Goal: Information Seeking & Learning: Learn about a topic

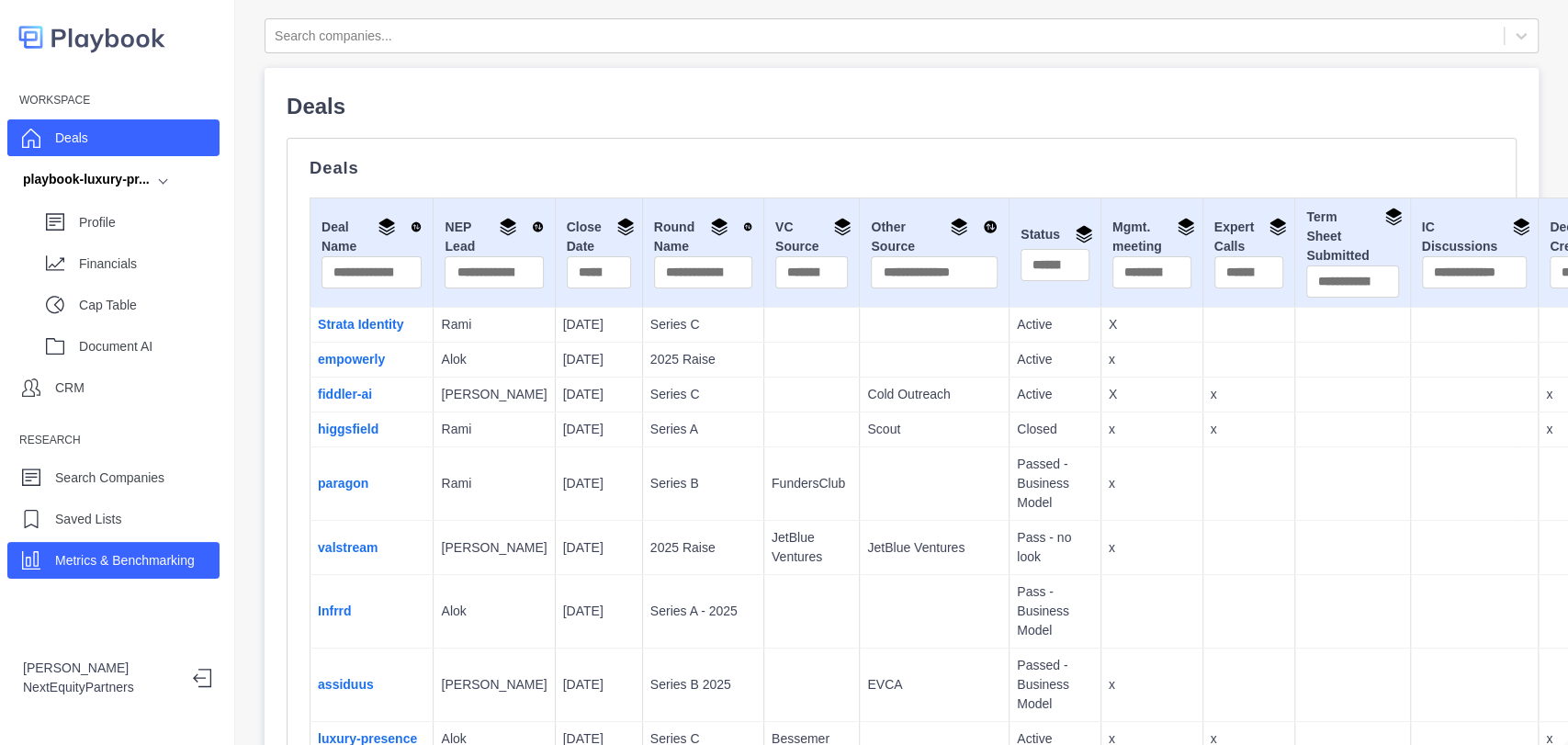
click at [94, 545] on div "Metrics & Benchmarking" at bounding box center [113, 561] width 212 height 37
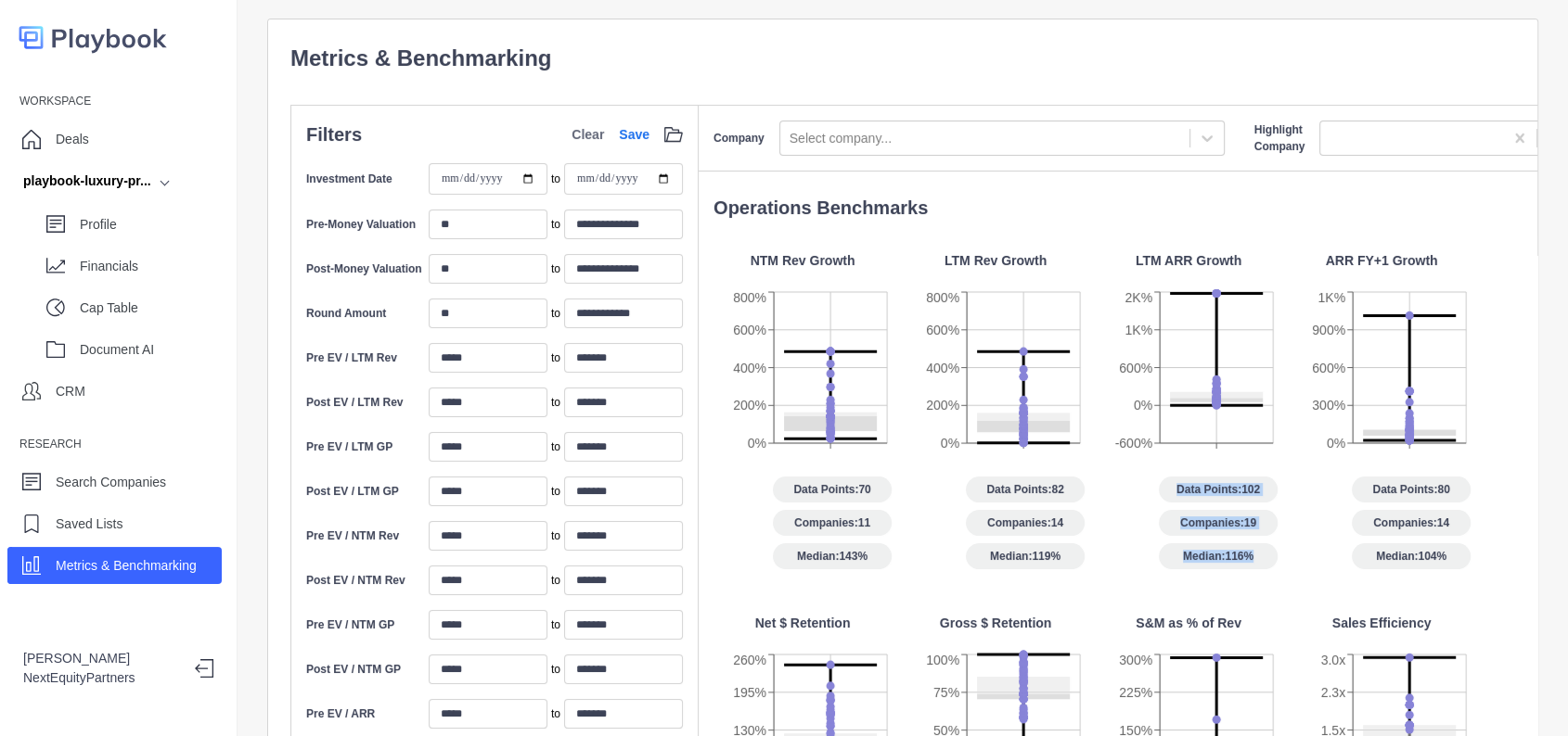
drag, startPoint x: 1133, startPoint y: 488, endPoint x: 1285, endPoint y: 581, distance: 178.2
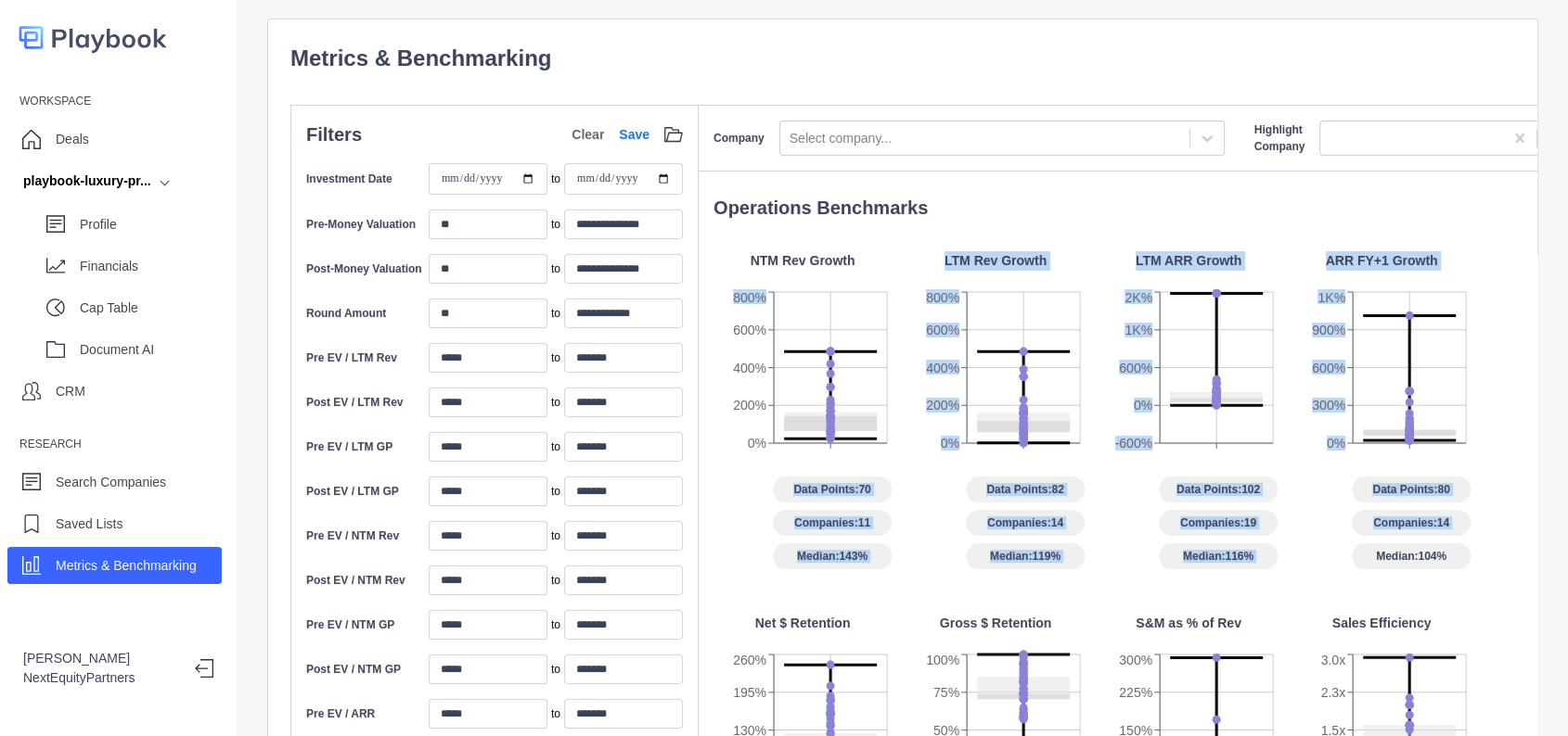
drag, startPoint x: 1120, startPoint y: 459, endPoint x: 743, endPoint y: 271, distance: 421.3
click at [1169, 507] on div "Data Points: 102 Companies: 19 Median: 116%" at bounding box center [1188, 522] width 178 height 92
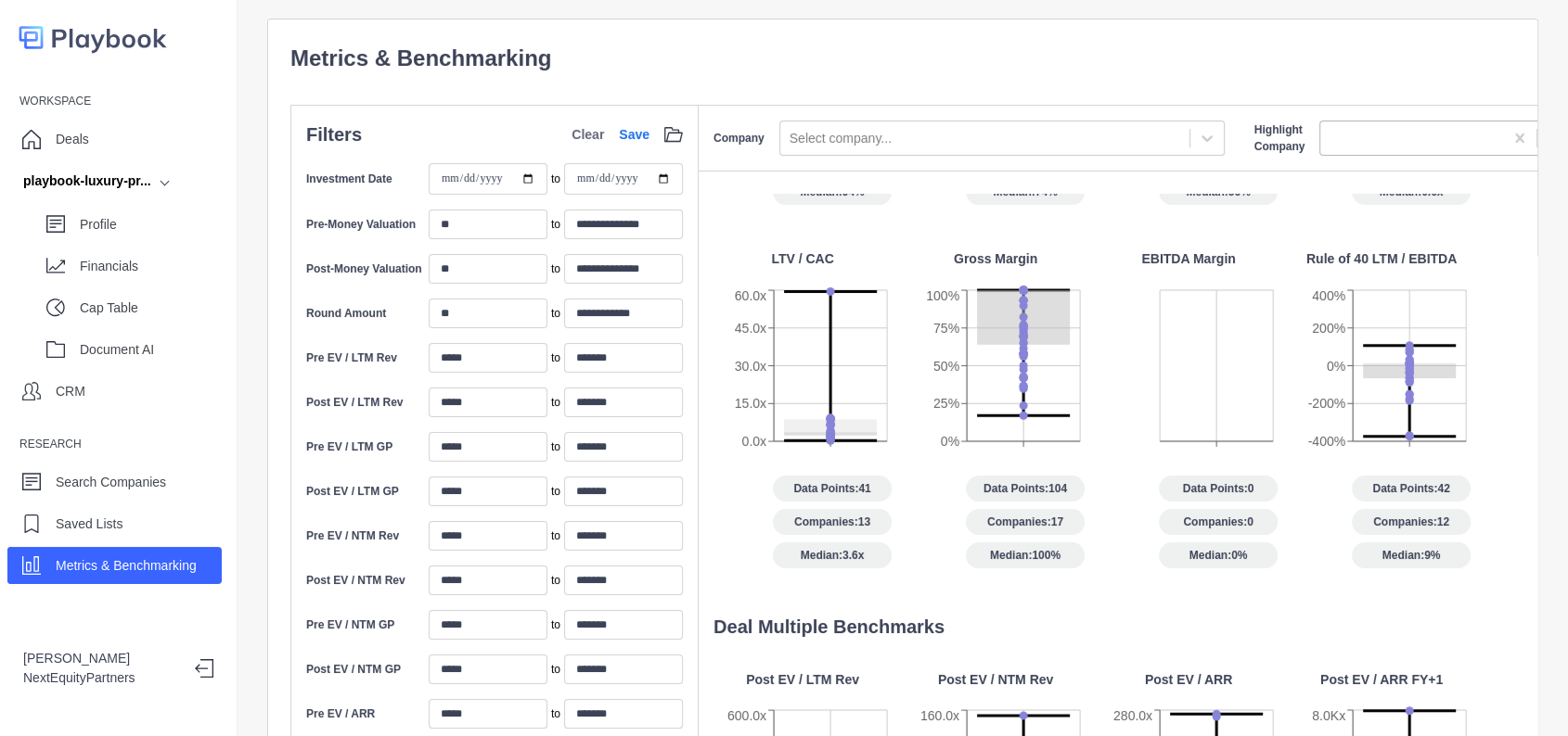
click at [1349, 137] on div at bounding box center [1411, 138] width 164 height 23
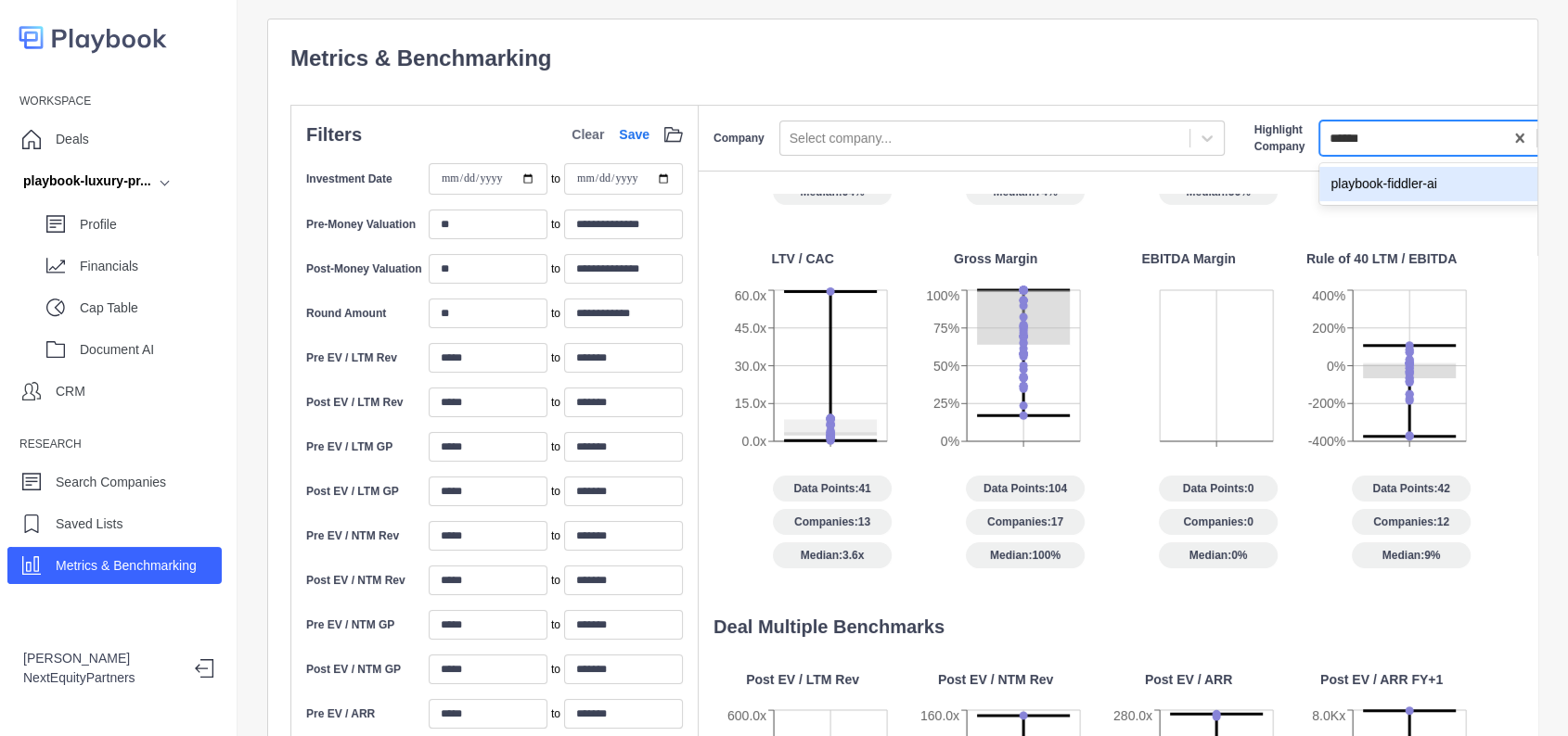
type input "*******"
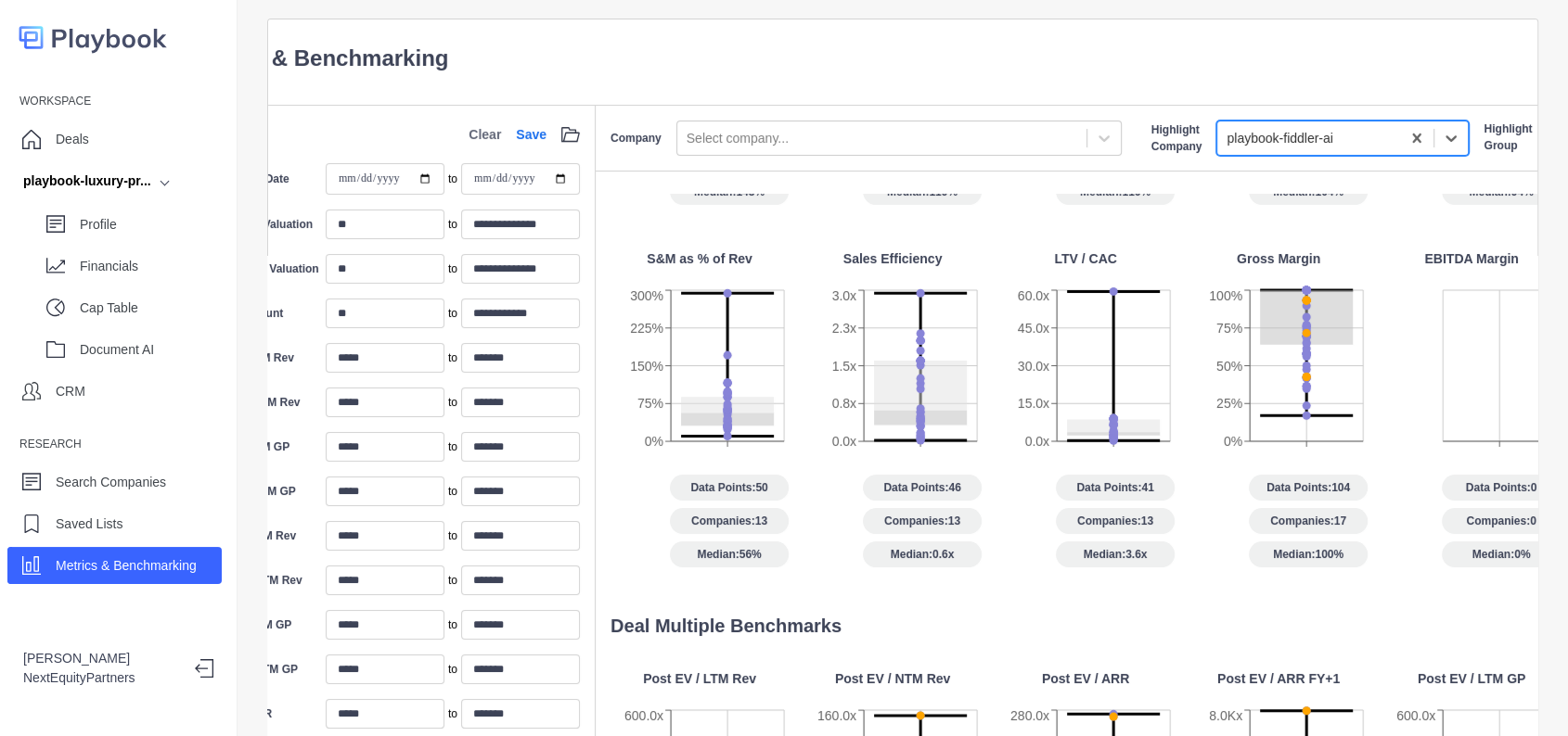
scroll to position [0, 421]
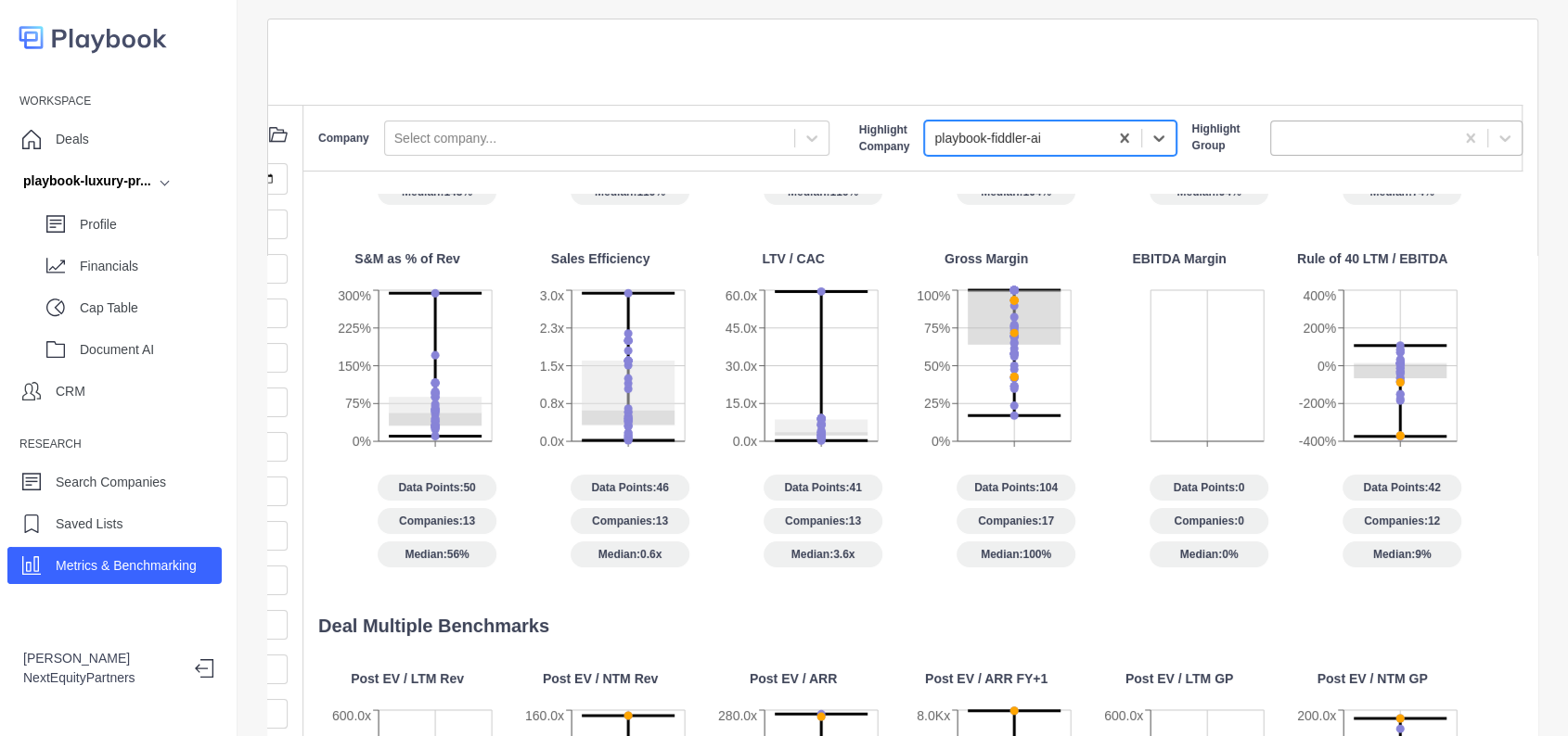
click at [1288, 150] on div at bounding box center [1362, 138] width 183 height 31
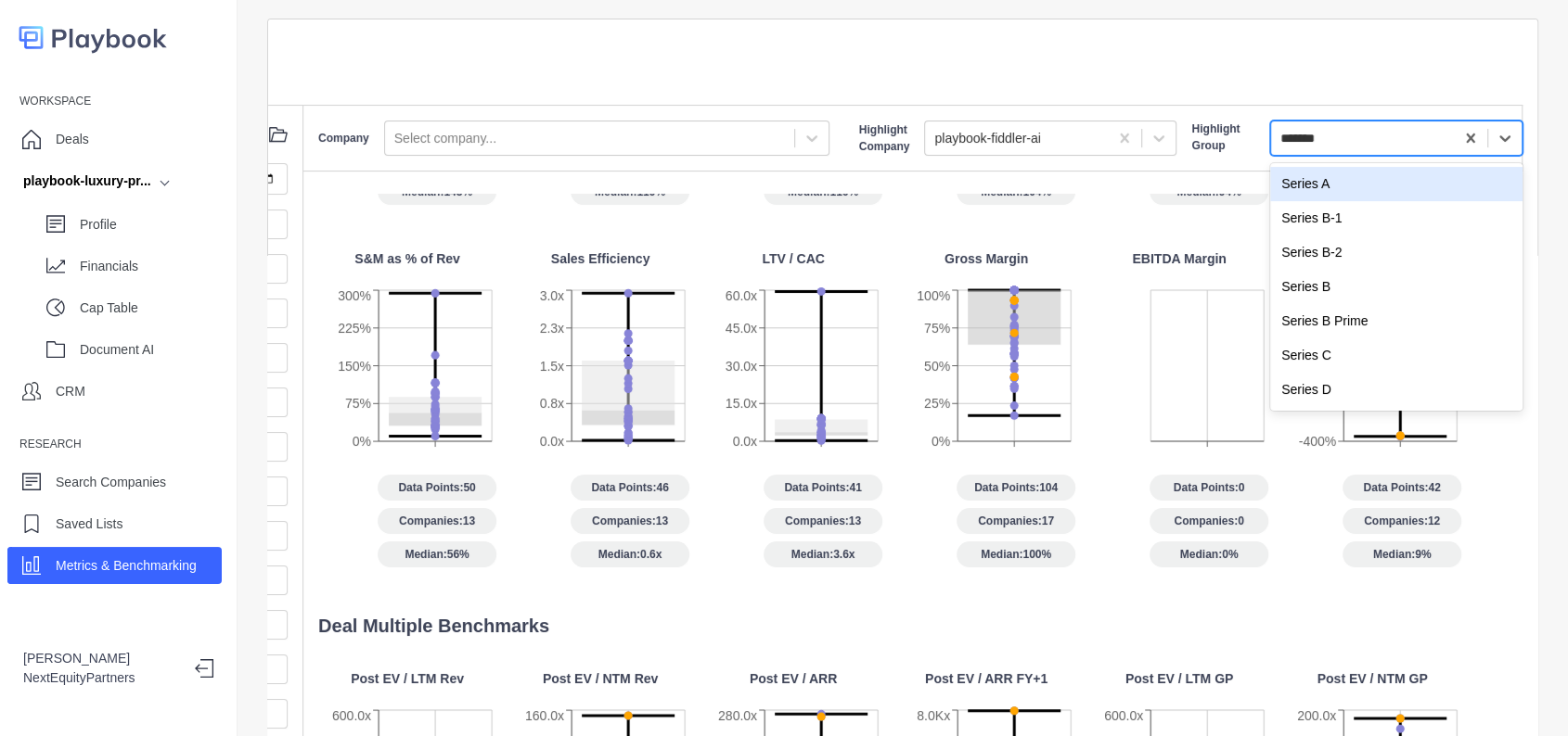
type input "********"
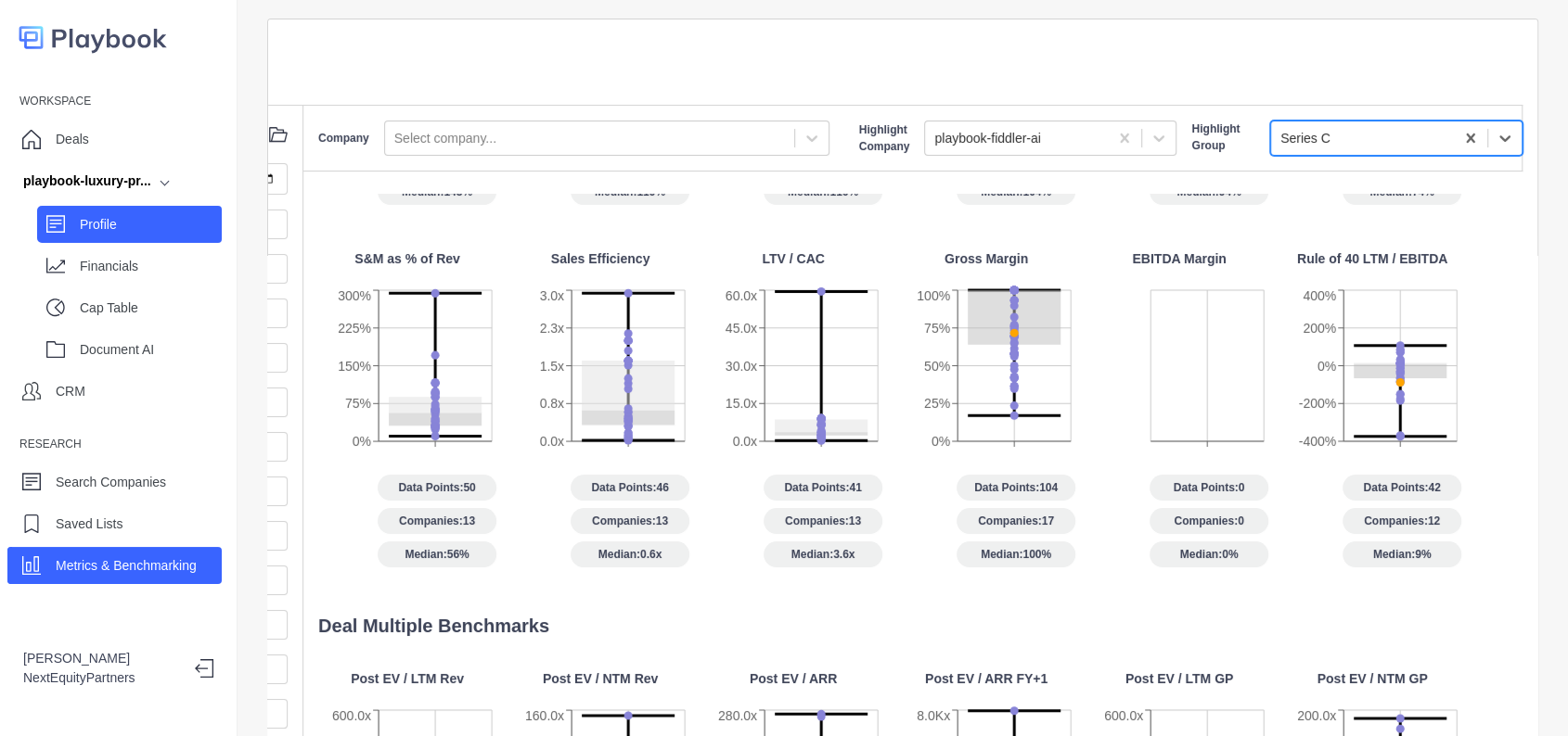
click at [146, 222] on p "Profile" at bounding box center [150, 224] width 142 height 20
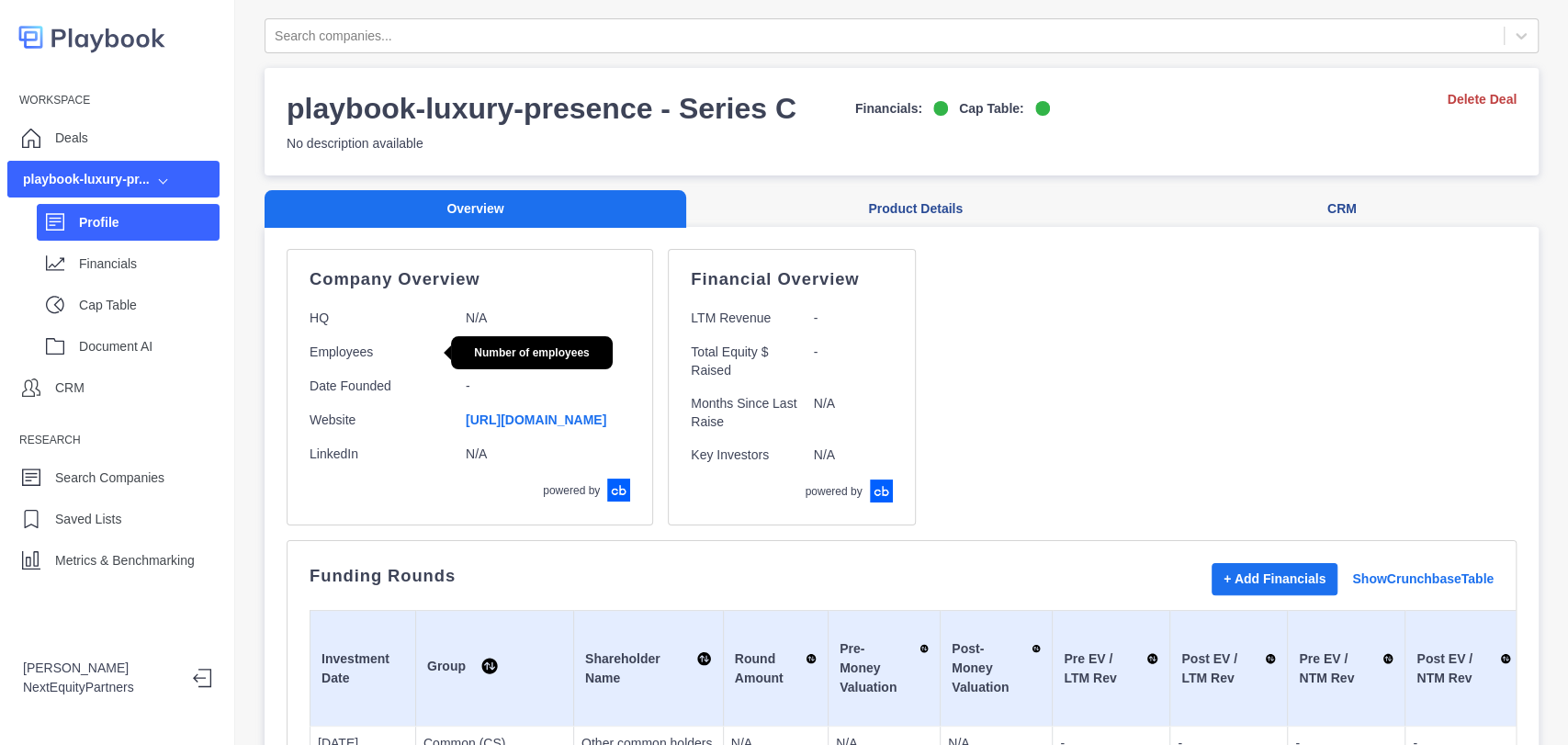
click at [362, 342] on p "Employees" at bounding box center [380, 352] width 142 height 19
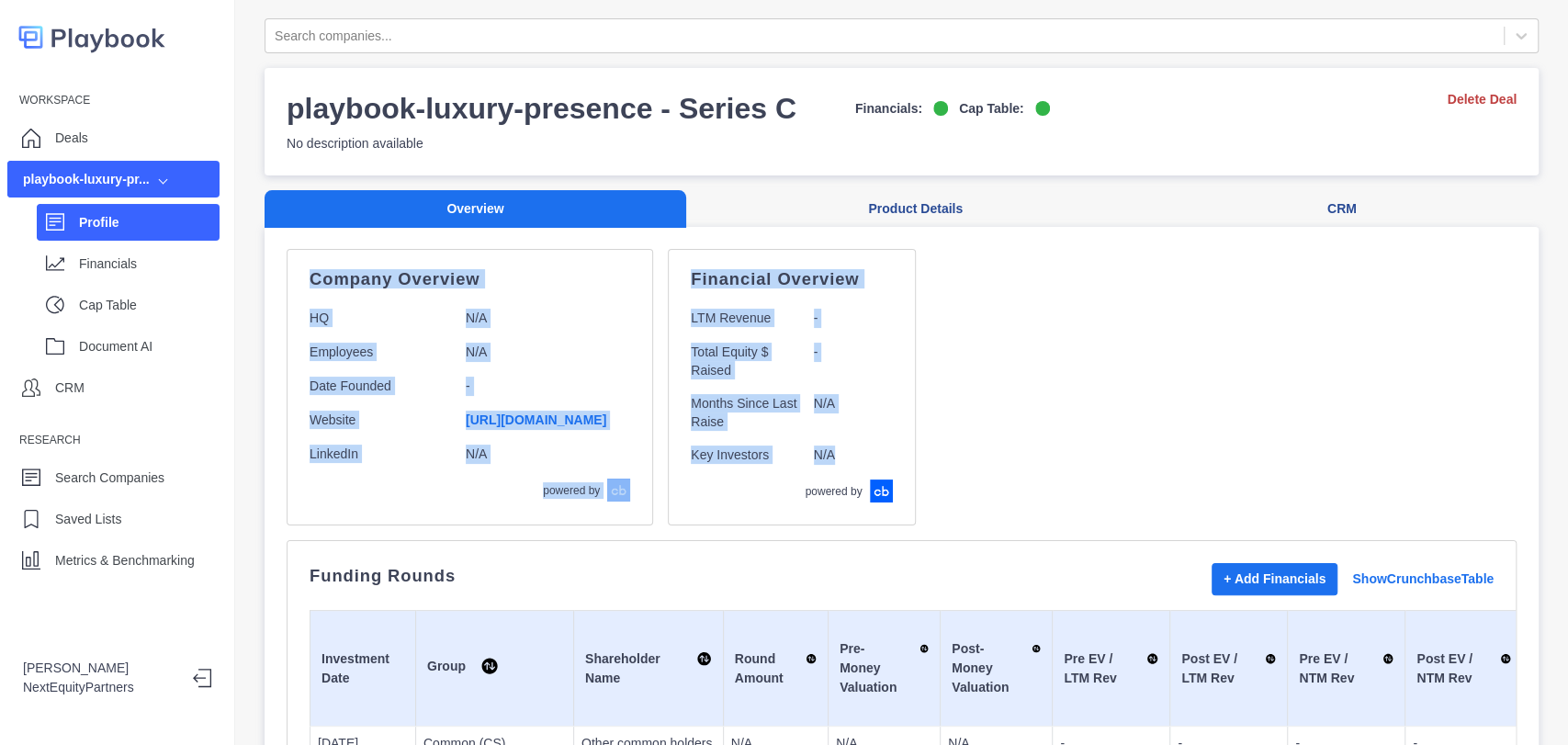
drag, startPoint x: 560, startPoint y: 293, endPoint x: 1172, endPoint y: 457, distance: 633.6
click at [1172, 457] on div "Company Overview HQ N/A Employees N/A Date Founded - Website [URL][DOMAIN_NAME]…" at bounding box center [902, 387] width 1230 height 277
click at [1169, 438] on div "Company Overview HQ N/A Employees N/A Date Founded - Website [URL][DOMAIN_NAME]…" at bounding box center [902, 387] width 1230 height 277
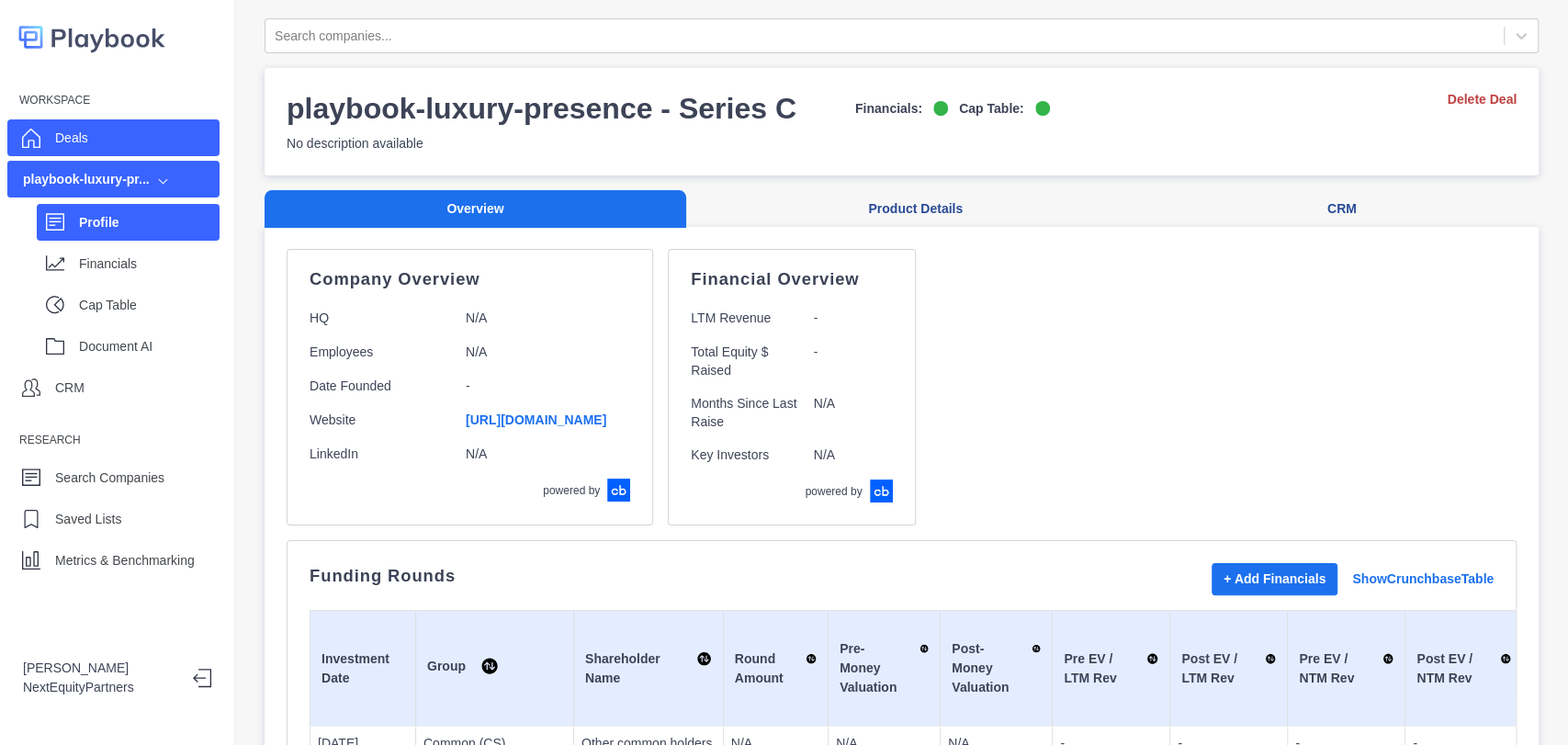
click at [163, 142] on div "Deals" at bounding box center [113, 138] width 212 height 37
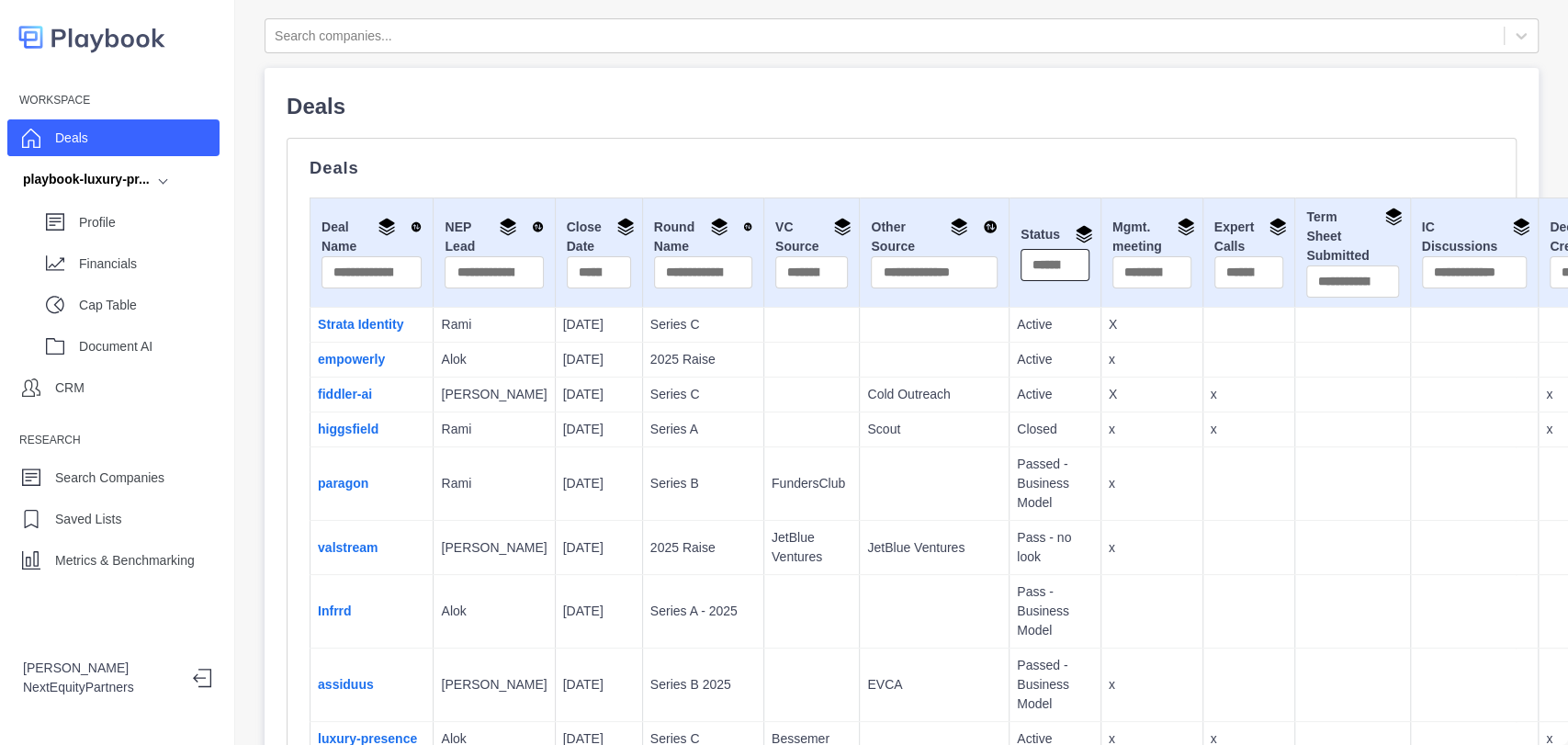
click at [1021, 265] on input "text" at bounding box center [1055, 265] width 68 height 32
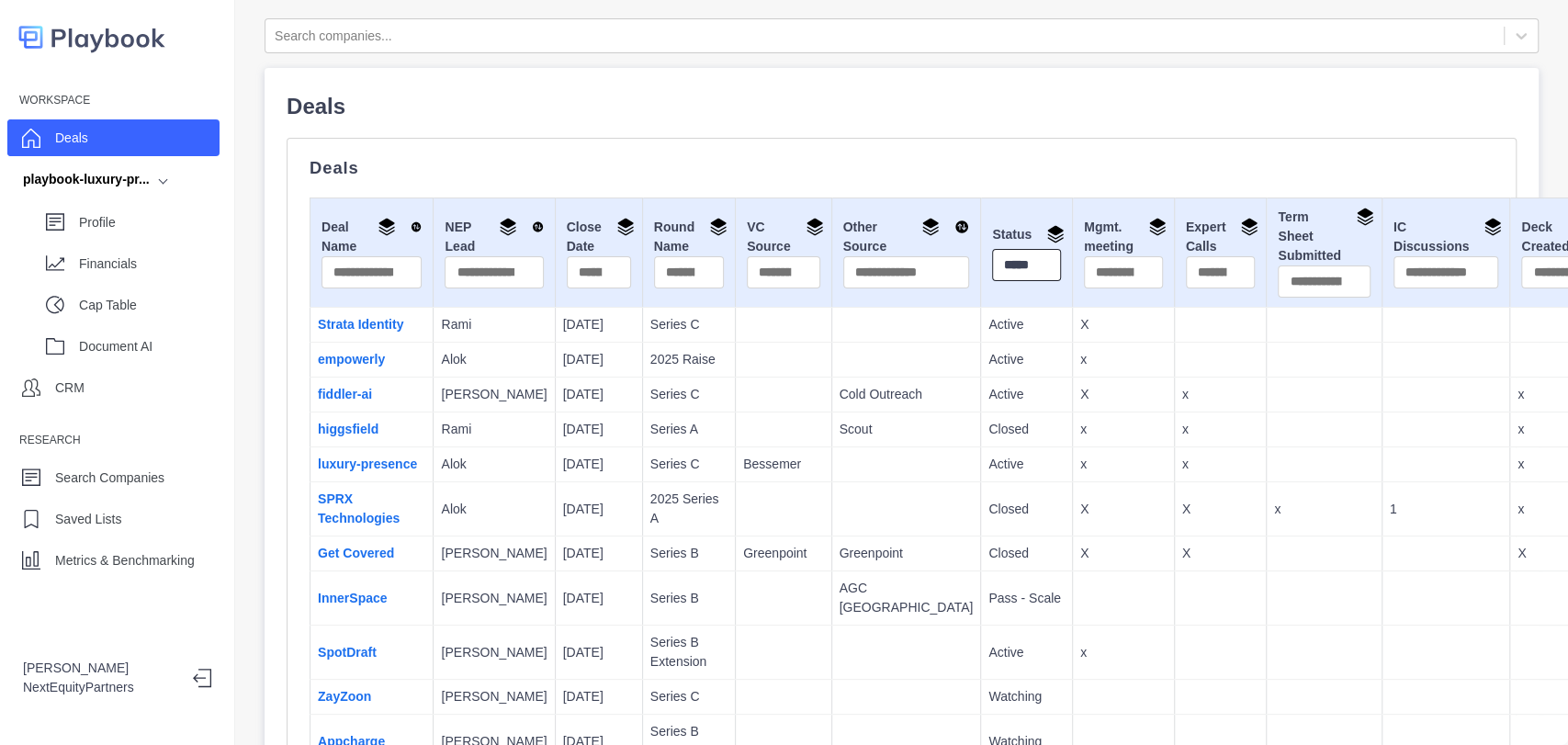
scroll to position [0, 13]
type input "******"
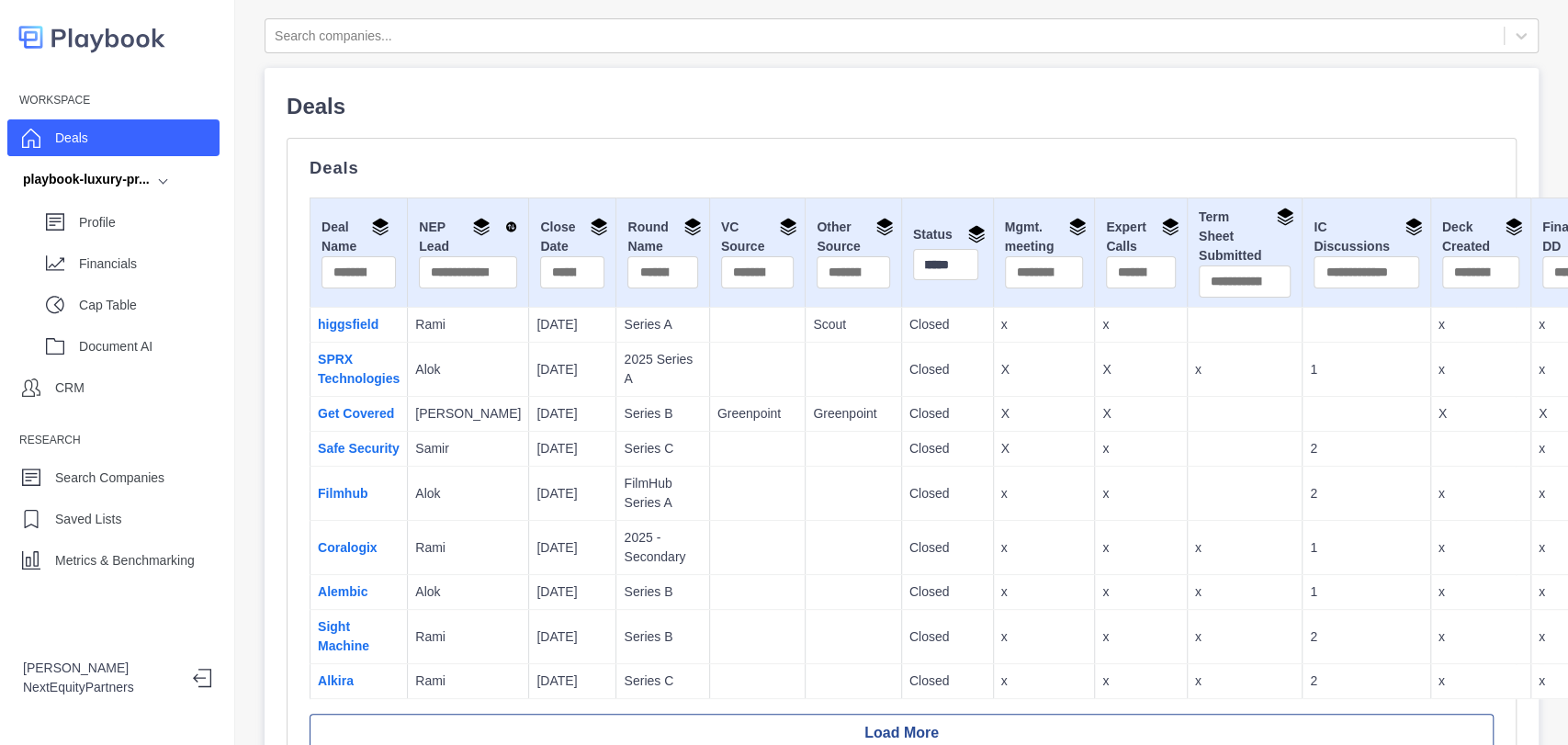
click at [838, 419] on td "Greenpoint" at bounding box center [853, 415] width 95 height 35
click at [537, 329] on p "[DATE]" at bounding box center [572, 324] width 71 height 19
click at [475, 368] on p "Alok" at bounding box center [468, 369] width 106 height 19
click at [474, 413] on p "[PERSON_NAME]" at bounding box center [468, 414] width 106 height 19
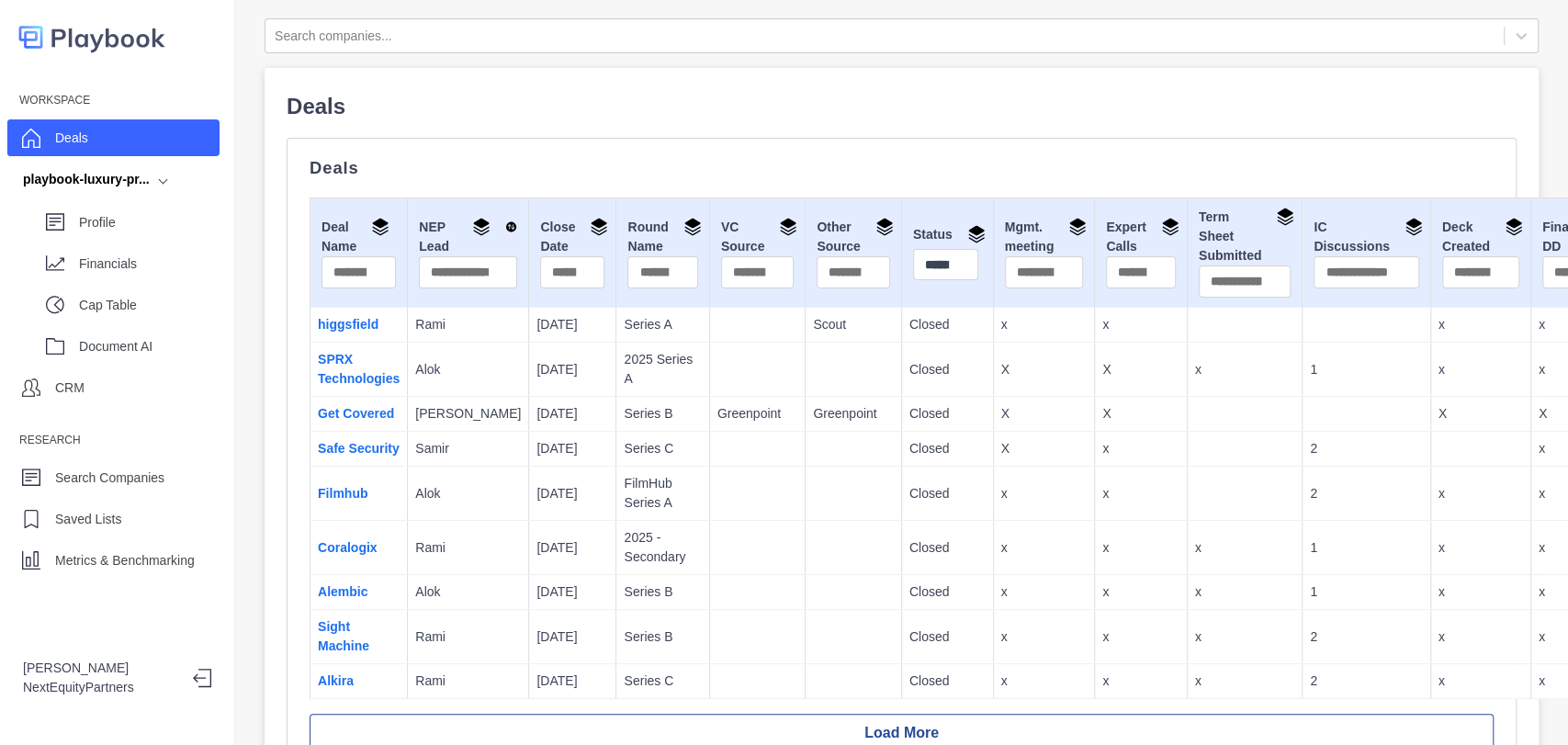
click at [474, 439] on p "Samir" at bounding box center [468, 448] width 106 height 19
click at [465, 502] on p "Alok" at bounding box center [468, 493] width 106 height 19
click at [467, 542] on p "Rami" at bounding box center [468, 548] width 106 height 19
click at [459, 610] on td "Rami" at bounding box center [468, 637] width 121 height 55
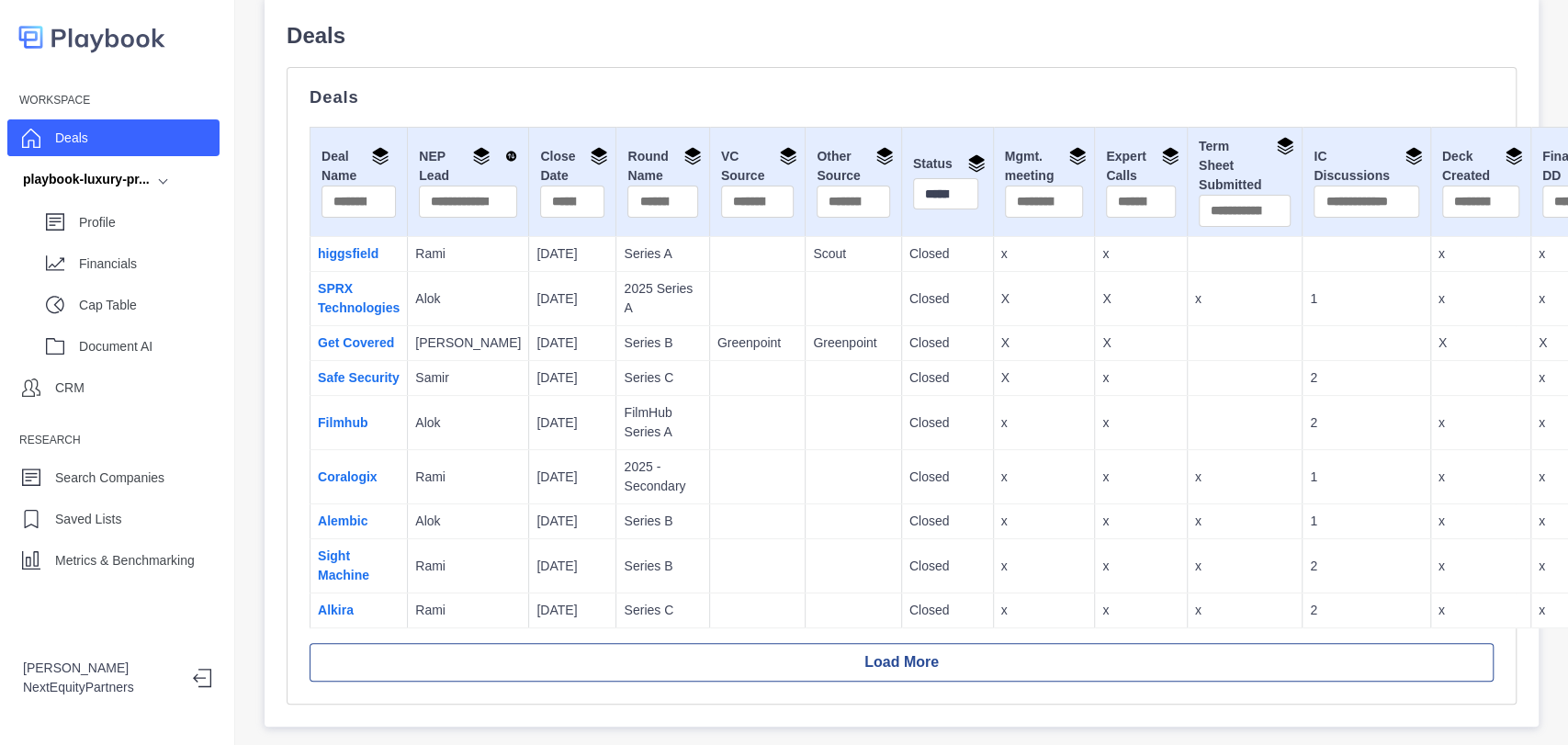
drag, startPoint x: 711, startPoint y: 141, endPoint x: 1076, endPoint y: 762, distance: 720.3
click at [1076, 744] on html "Workspace Deals playbook-luxury-pr... Profile Financials Cap Table Document AI …" at bounding box center [784, 372] width 1568 height 745
click at [1099, 546] on td "x" at bounding box center [1141, 566] width 93 height 55
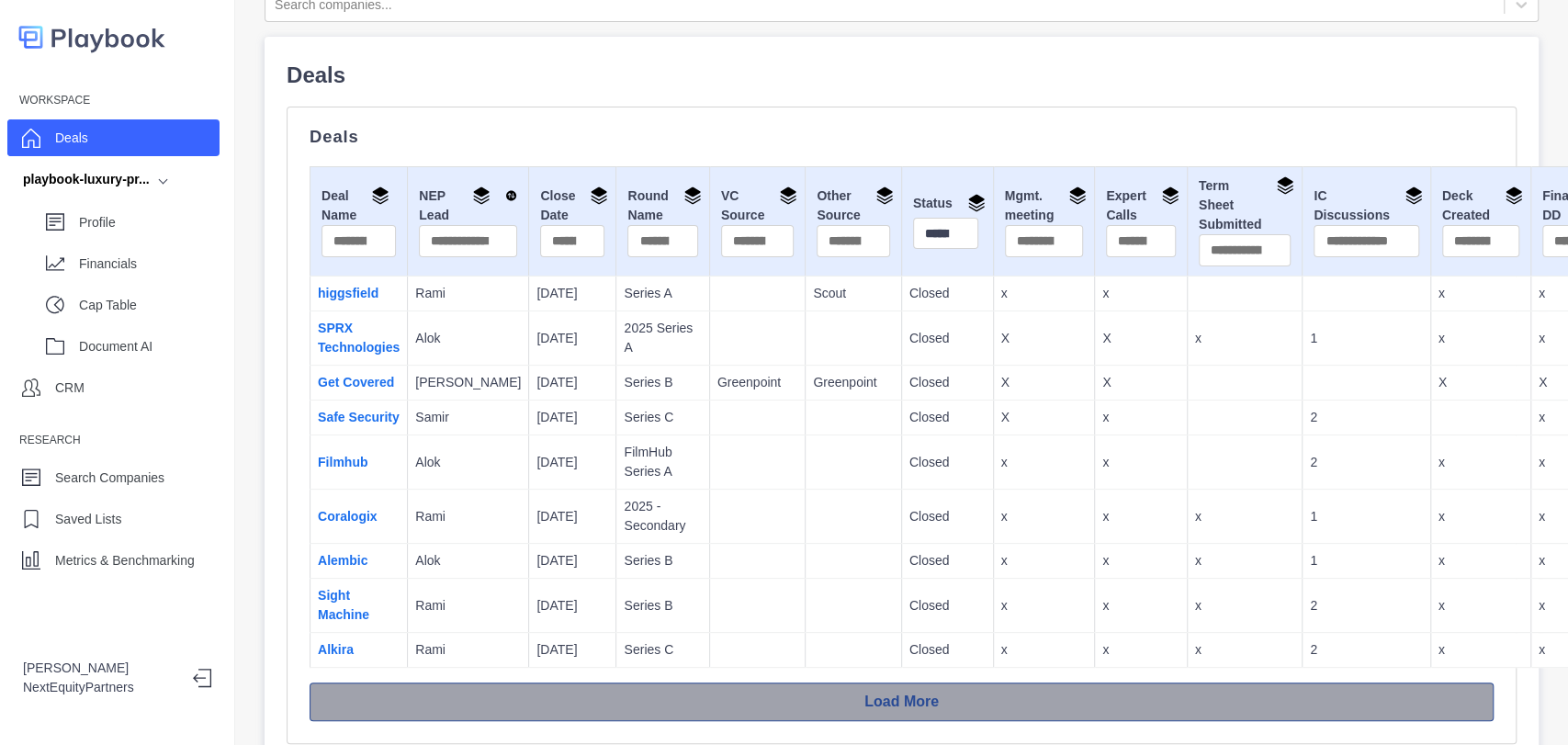
scroll to position [0, 0]
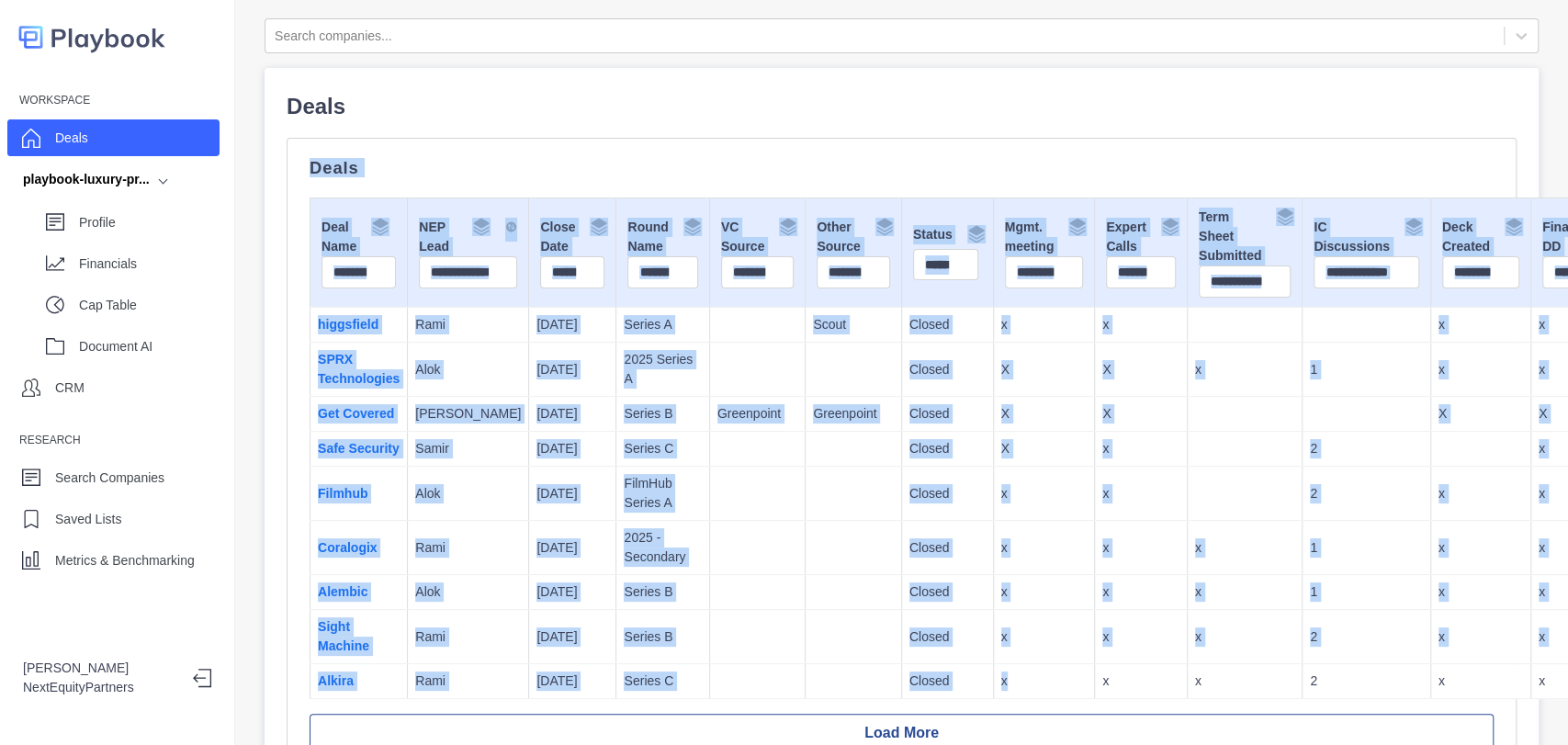
drag, startPoint x: 494, startPoint y: 130, endPoint x: 948, endPoint y: 518, distance: 597.2
click at [1027, 709] on div "Deals Deals Deal Name NEP Lead Close Date Round Name VC Source Other Source Sta…" at bounding box center [902, 432] width 1230 height 685
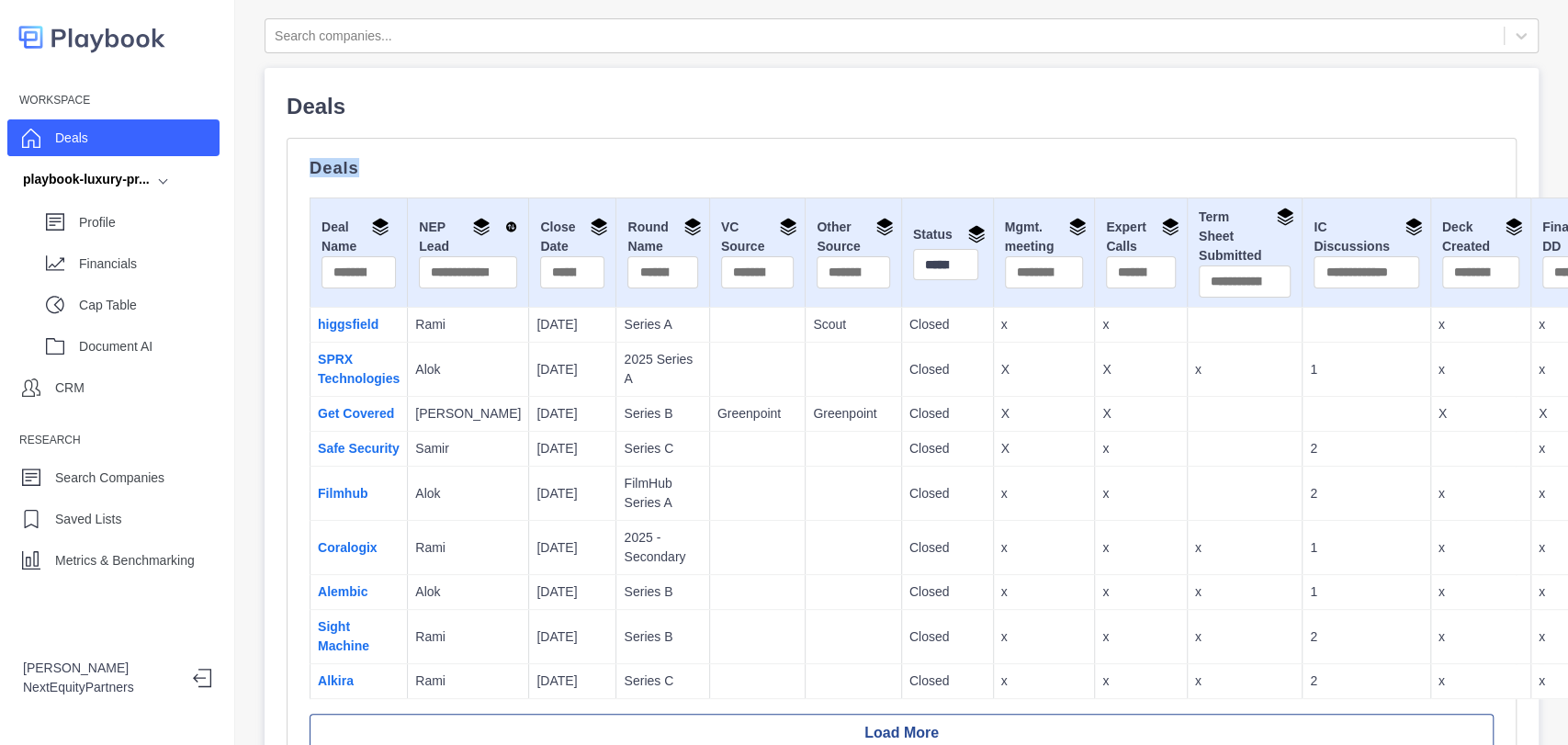
scroll to position [25, 0]
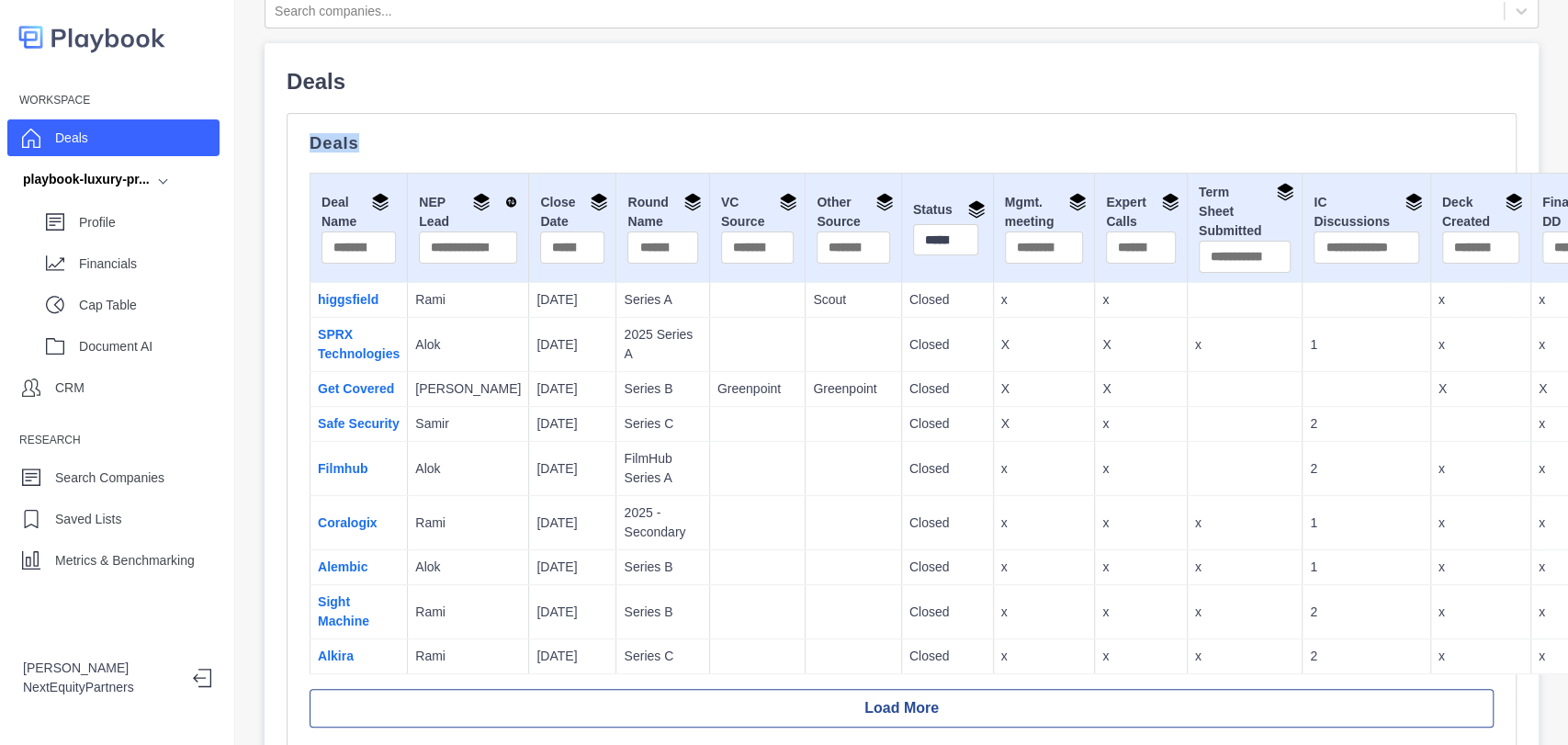
click at [902, 400] on td "Closed" at bounding box center [947, 390] width 92 height 35
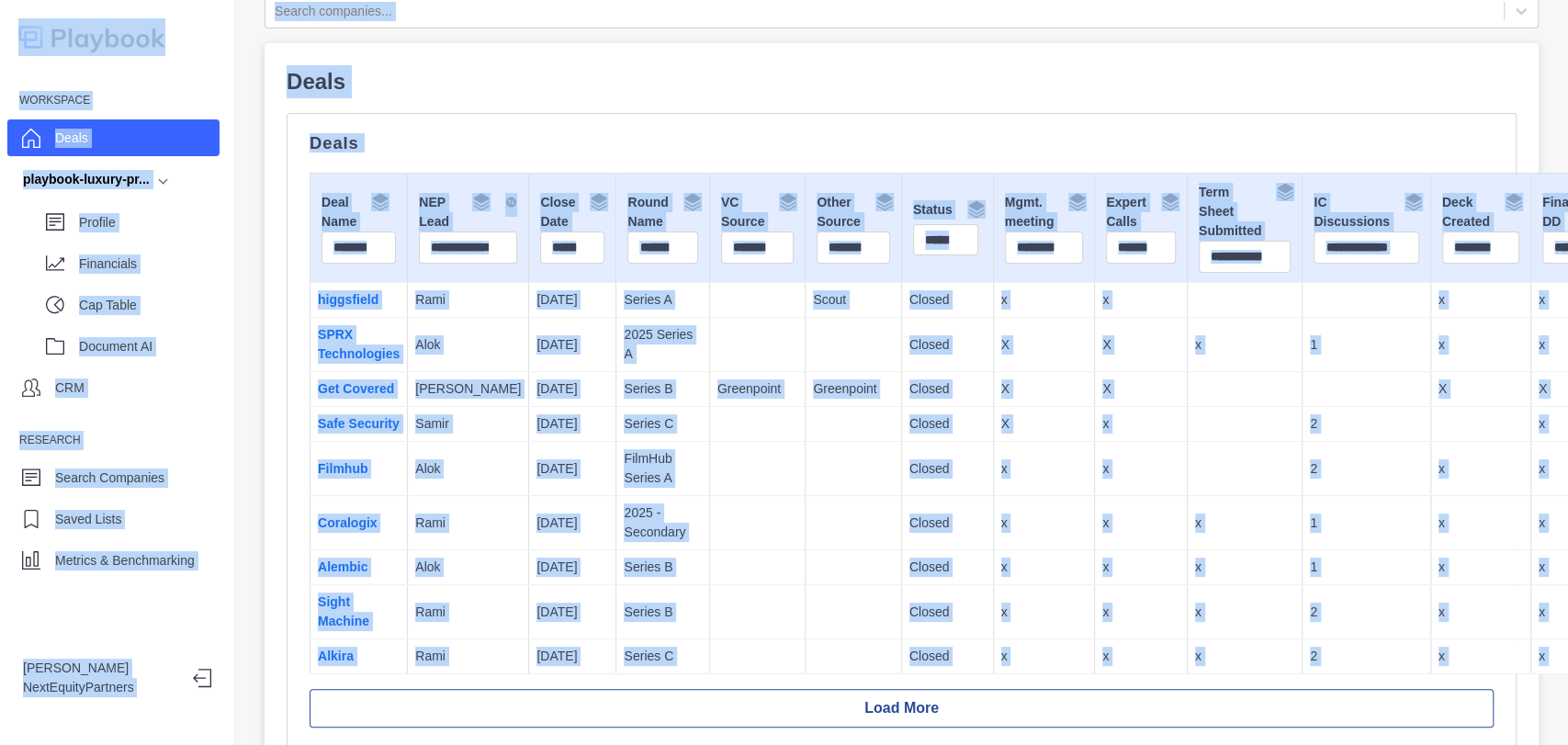
copy body "Workspace Deals playbook-luxury-pr... Profile Financials Cap Table Document AI …"
click at [902, 400] on td "Closed" at bounding box center [947, 390] width 92 height 35
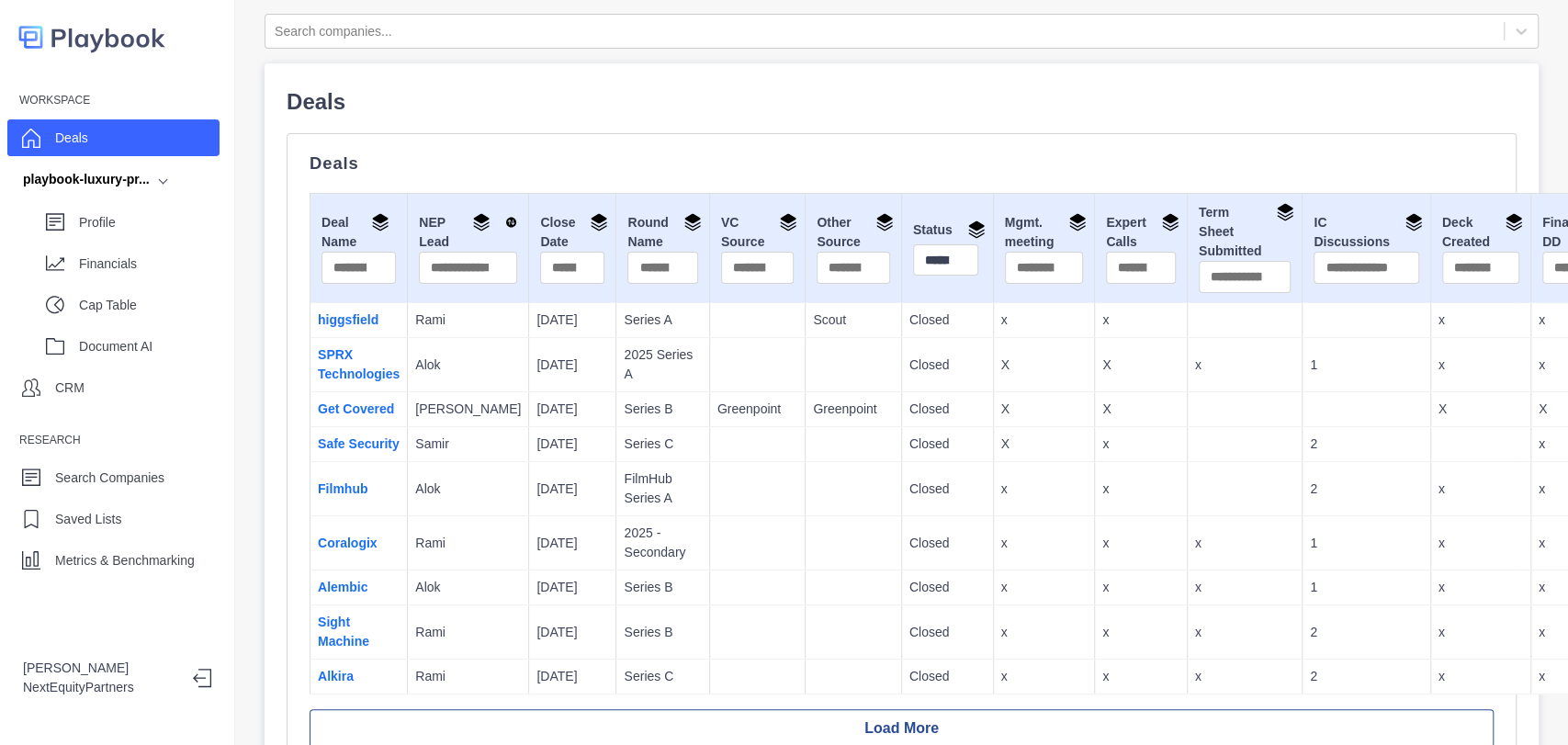
scroll to position [0, 0]
